Goal: Task Accomplishment & Management: Use online tool/utility

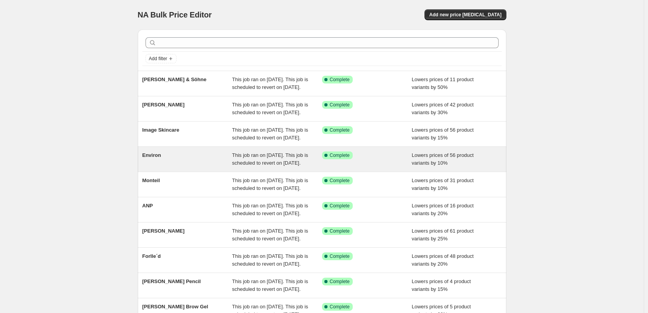
scroll to position [164, 0]
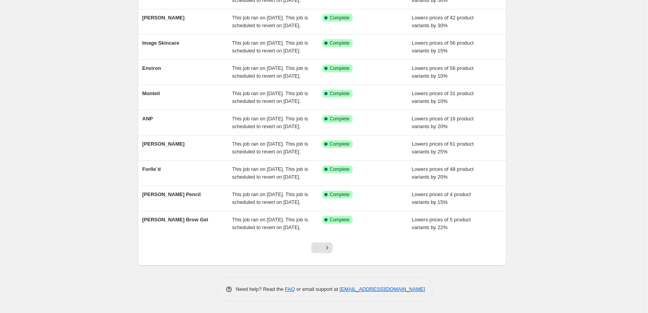
click at [334, 253] on div at bounding box center [321, 250] width 31 height 29
click at [331, 251] on icon "Next" at bounding box center [327, 248] width 8 height 8
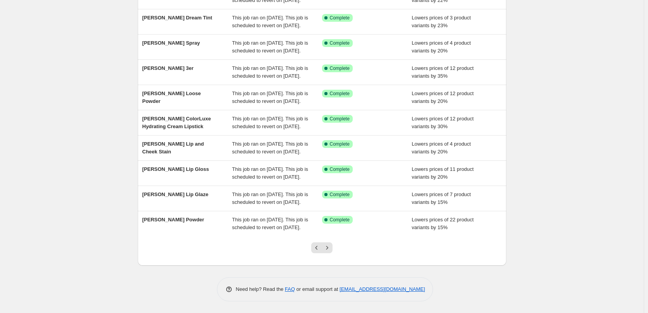
click at [331, 250] on icon "Next" at bounding box center [327, 248] width 8 height 8
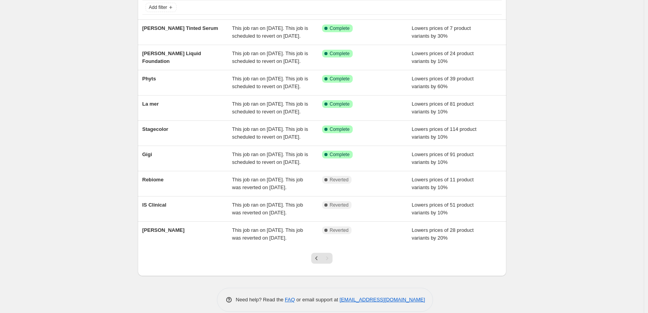
scroll to position [108, 0]
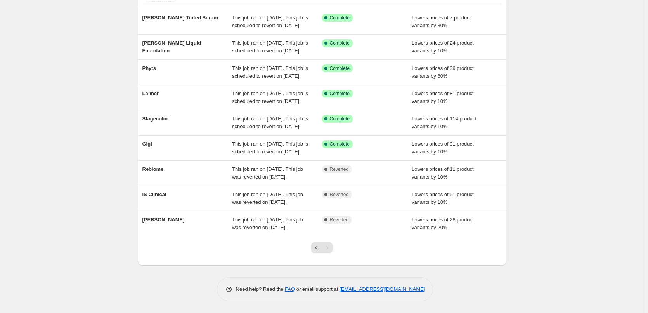
click at [310, 246] on div at bounding box center [321, 250] width 31 height 29
click at [314, 245] on button "Previous" at bounding box center [316, 247] width 11 height 11
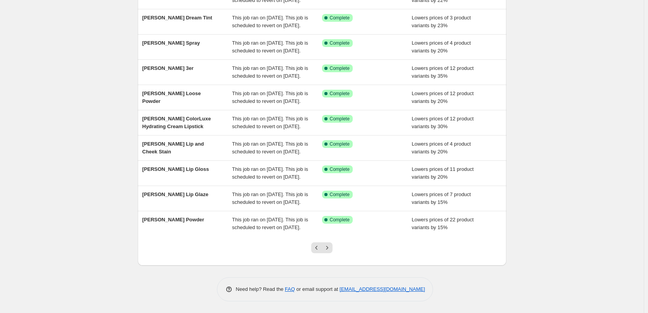
scroll to position [164, 0]
click at [314, 245] on button "Previous" at bounding box center [316, 247] width 11 height 11
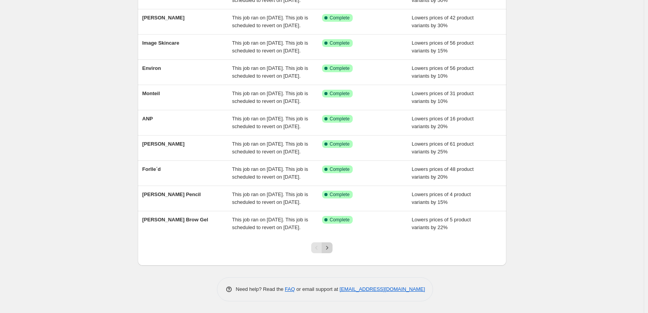
click at [325, 247] on icon "Next" at bounding box center [327, 248] width 8 height 8
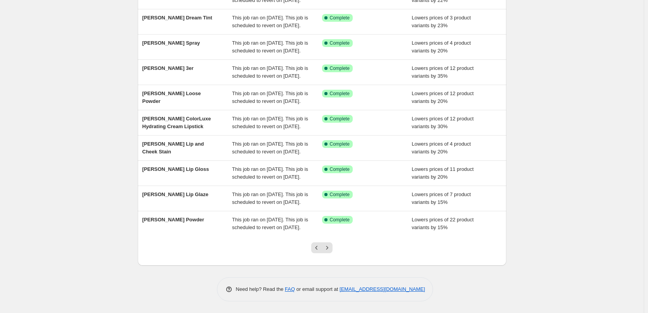
click at [325, 247] on icon "Next" at bounding box center [327, 248] width 8 height 8
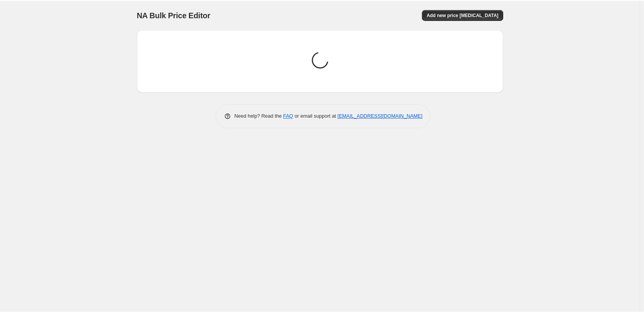
scroll to position [0, 0]
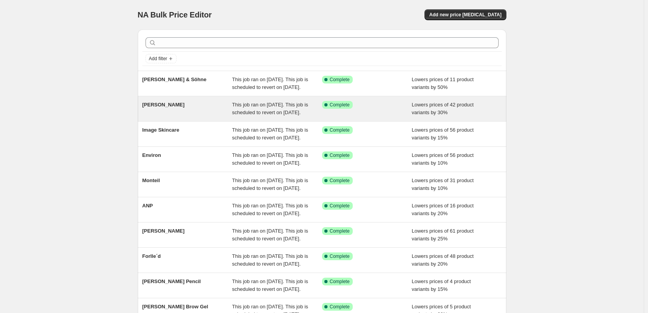
click at [170, 107] on span "[PERSON_NAME]" at bounding box center [163, 105] width 42 height 6
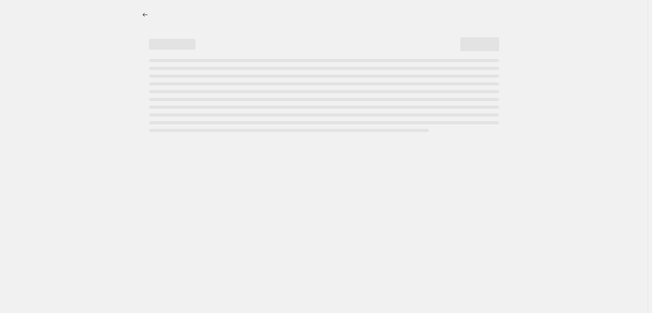
select select "percentage"
select select "remove"
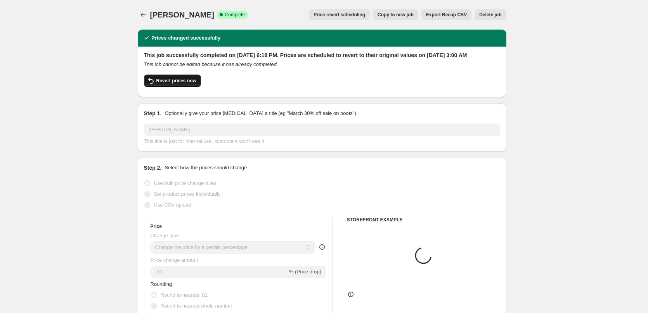
select select "vendor"
click at [176, 84] on span "Revert prices now" at bounding box center [176, 81] width 40 height 6
checkbox input "false"
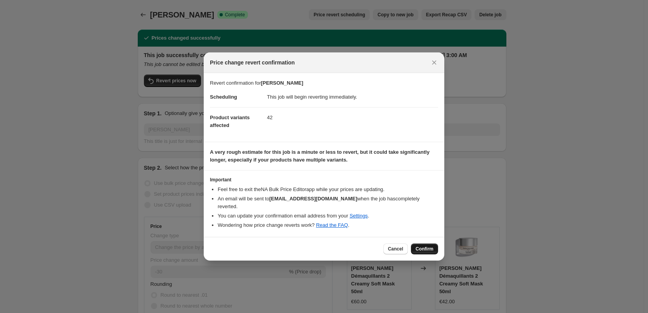
click at [414, 243] on button "Confirm" at bounding box center [424, 248] width 27 height 11
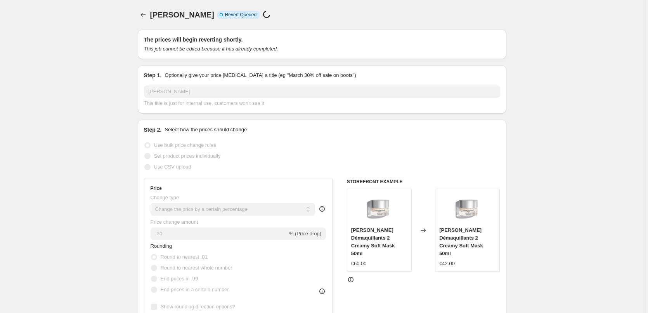
click at [154, 12] on span "[PERSON_NAME]" at bounding box center [182, 14] width 64 height 9
click at [146, 13] on icon "Price change jobs" at bounding box center [143, 15] width 8 height 8
